Goal: Transaction & Acquisition: Purchase product/service

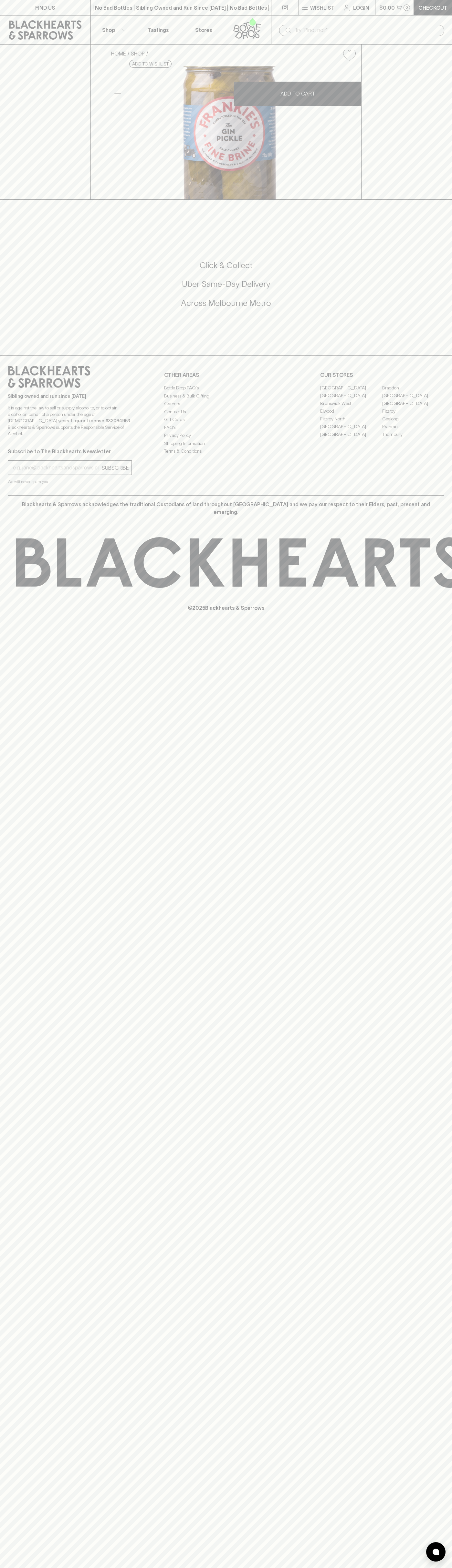
click at [426, 1567] on html "FIND US | No Bad Bottles | Sibling Owned and Run Since [DATE] | No Bad Bottles …" at bounding box center [226, 784] width 452 height 1568
click at [38, 1567] on html "FIND US | No Bad Bottles | Sibling Owned and Run Since [DATE] | No Bad Bottles …" at bounding box center [226, 784] width 452 height 1568
click at [9, 1101] on div "FIND US | No Bad Bottles | Sibling Owned and Run Since [DATE] | No Bad Bottles …" at bounding box center [226, 784] width 452 height 1568
